Goal: Transaction & Acquisition: Book appointment/travel/reservation

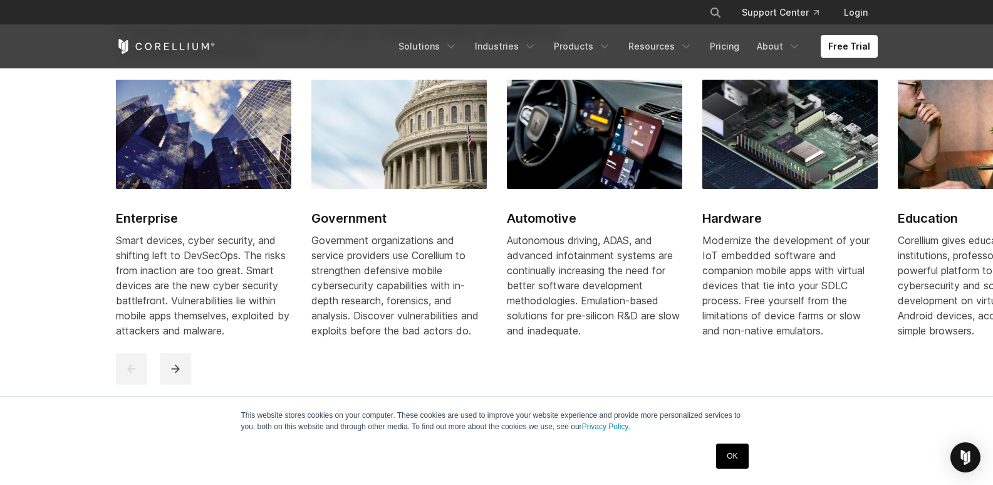
scroll to position [1580, 0]
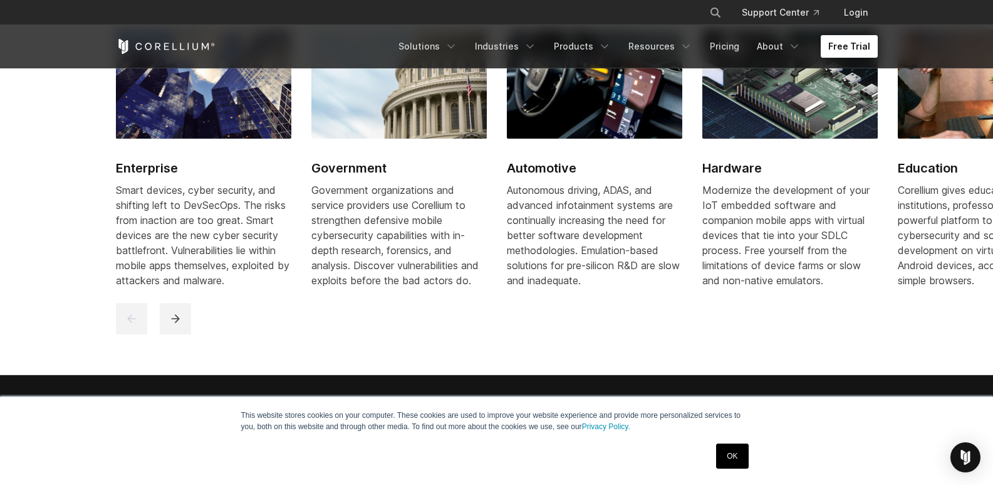
click at [851, 41] on link "Free Trial" at bounding box center [849, 46] width 57 height 23
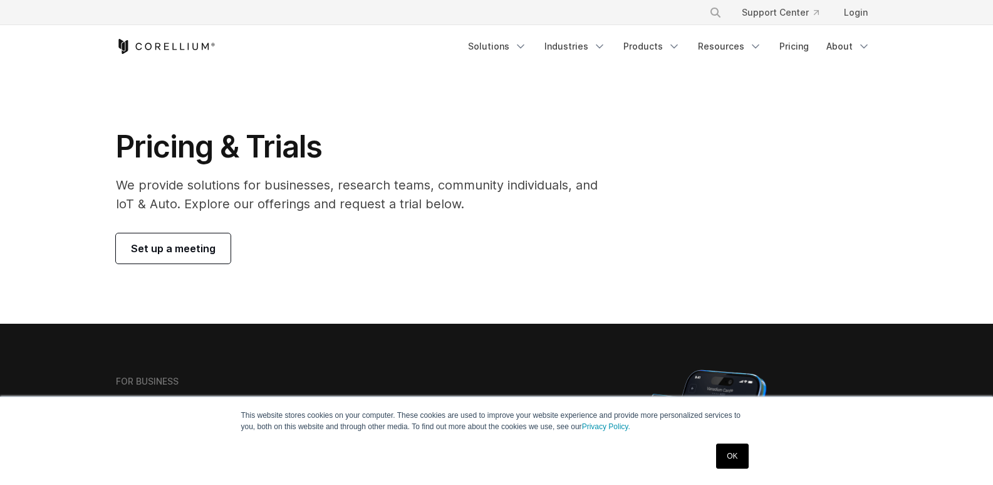
click at [181, 240] on link "Set up a meeting" at bounding box center [173, 248] width 115 height 30
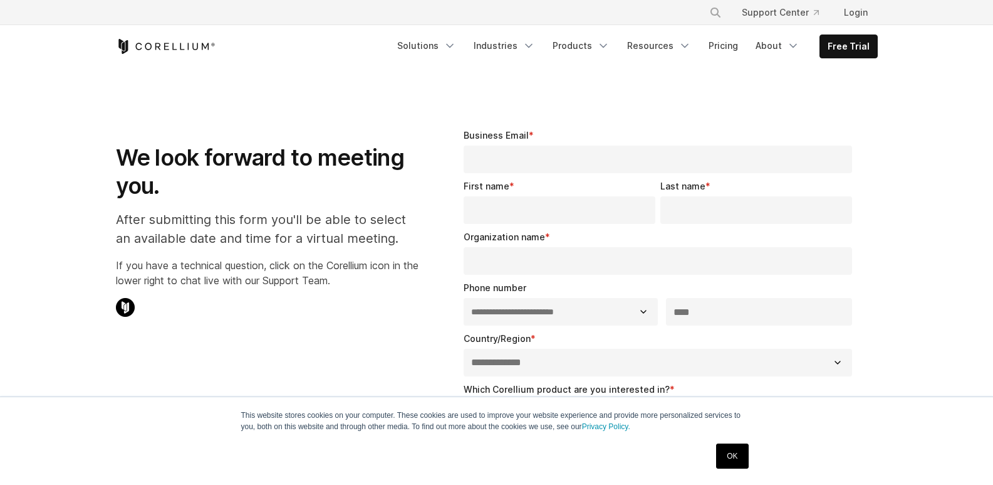
select select "**"
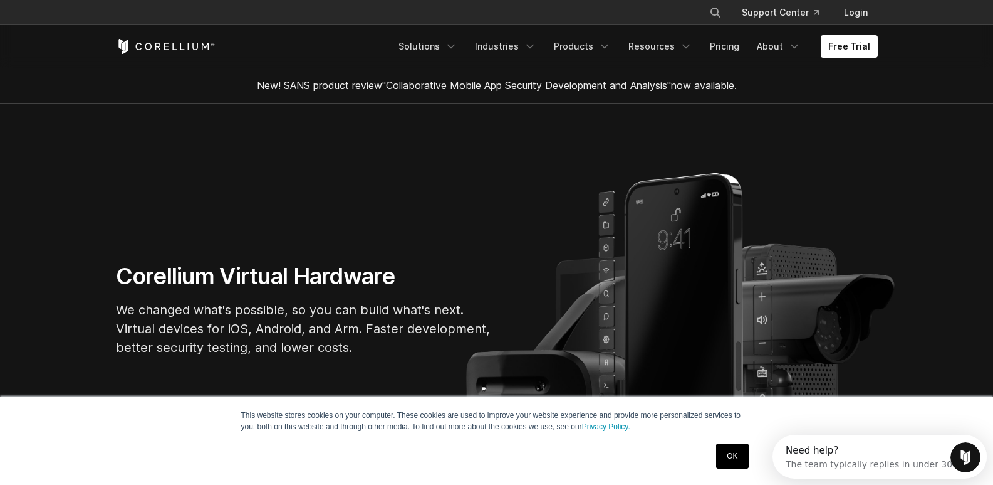
click at [379, 229] on section "Corellium Virtual Hardware We changed what's possible, so you can build what's …" at bounding box center [496, 314] width 993 height 422
click at [710, 228] on section "Corellium Virtual Hardware We changed what's possible, so you can build what's …" at bounding box center [496, 314] width 993 height 422
click at [728, 462] on link "OK" at bounding box center [732, 455] width 32 height 25
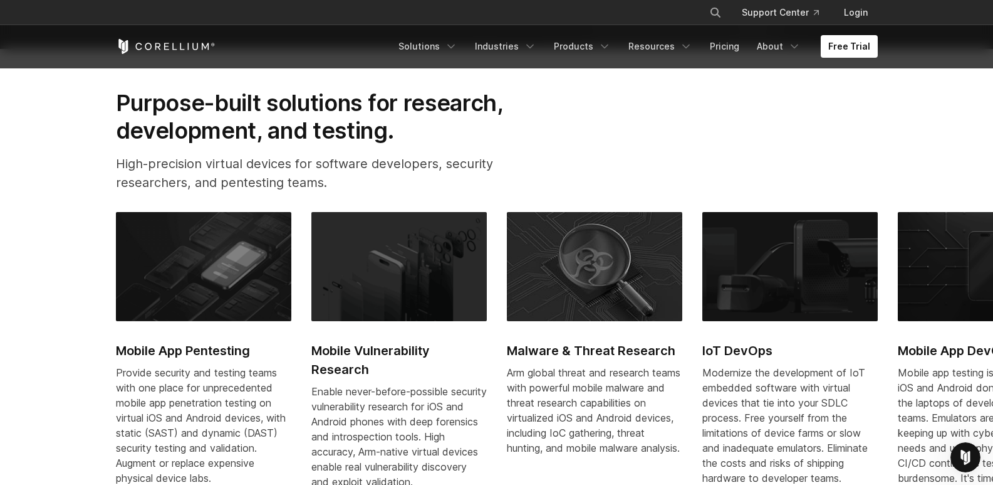
scroll to position [527, 0]
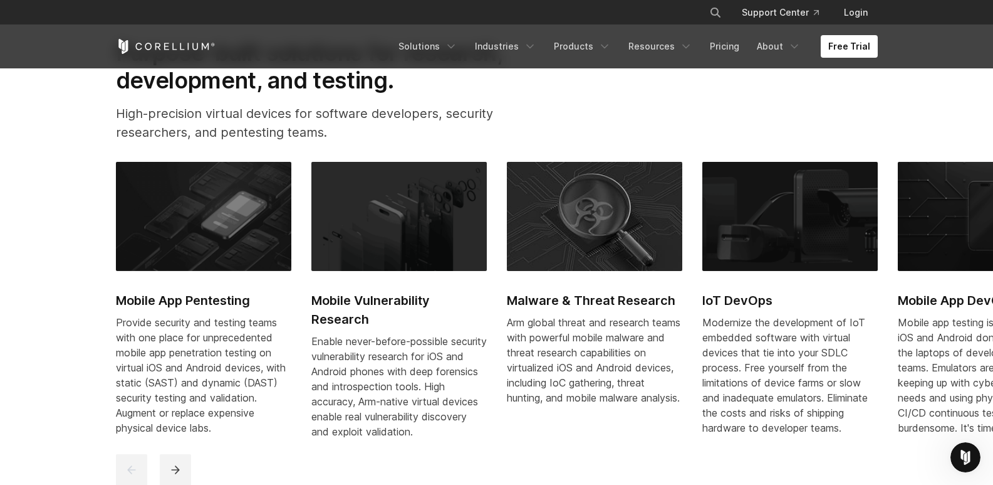
click at [246, 232] on img at bounding box center [204, 216] width 176 height 109
